Goal: Task Accomplishment & Management: Manage account settings

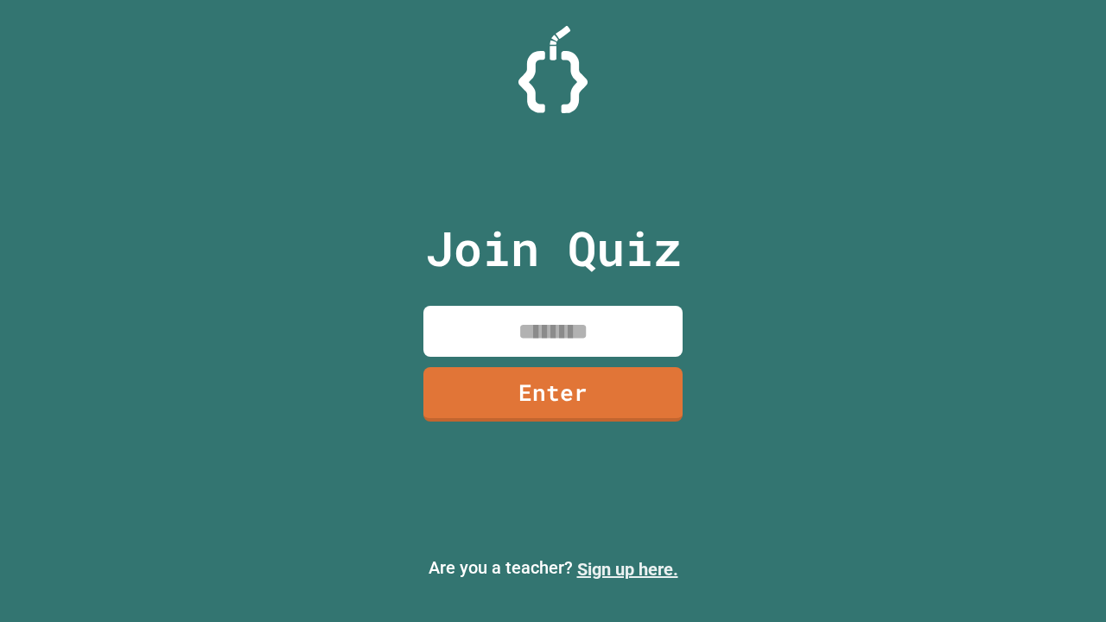
click at [627, 569] on link "Sign up here." at bounding box center [627, 569] width 101 height 21
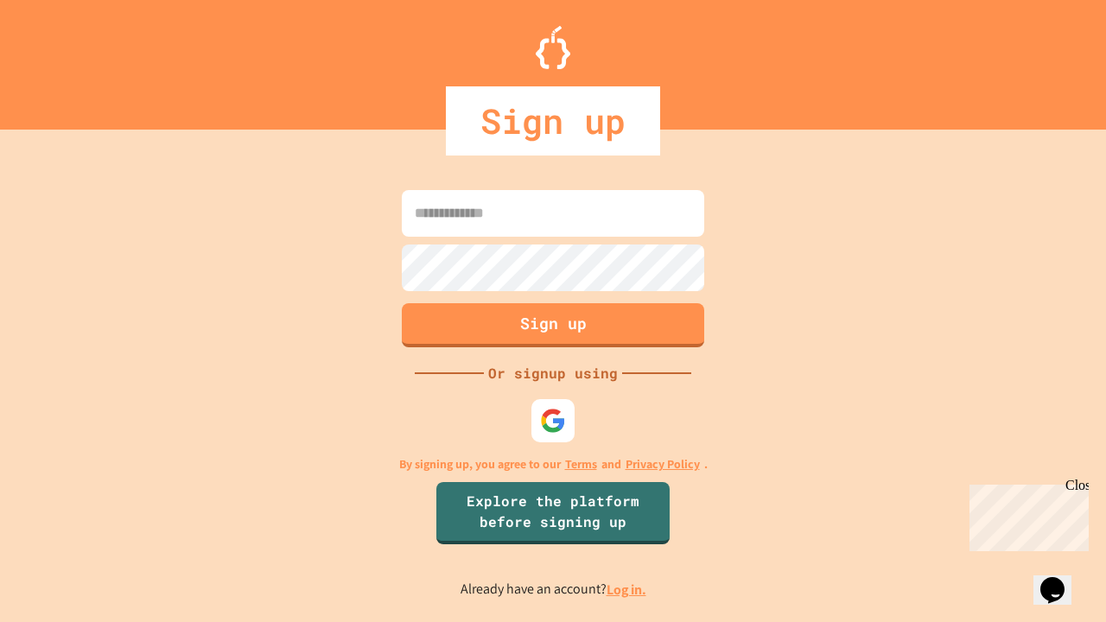
click at [627, 589] on link "Log in." at bounding box center [627, 590] width 40 height 18
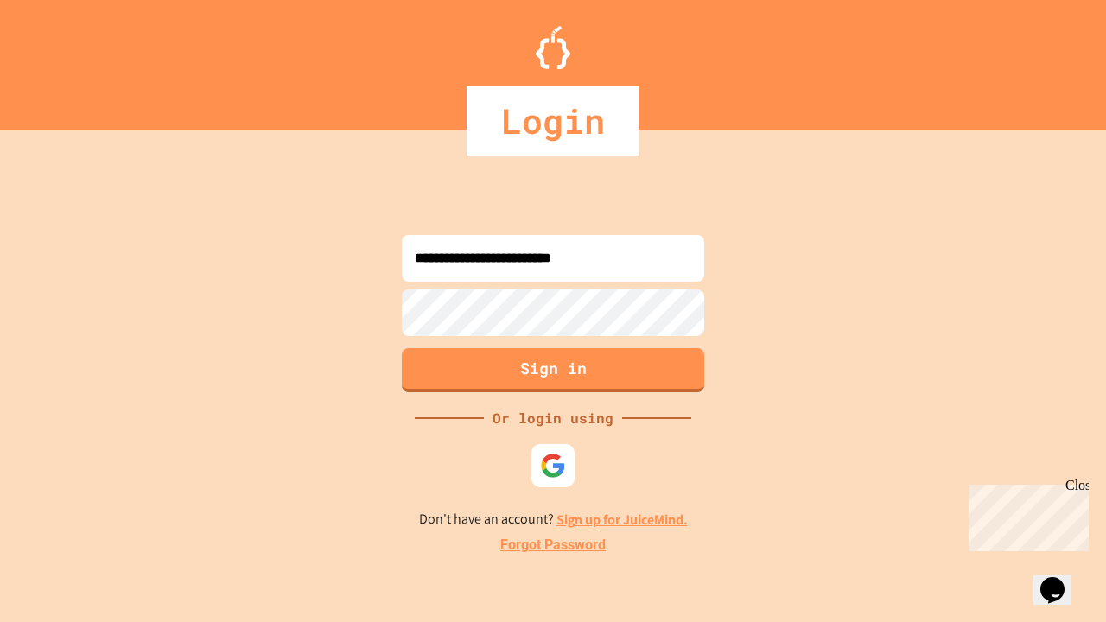
type input "**********"
